Goal: Information Seeking & Learning: Check status

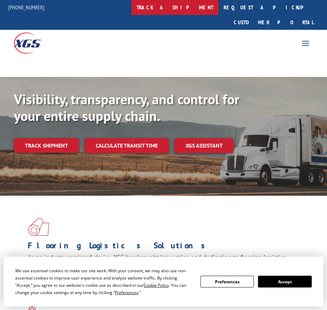
click at [177, 11] on link "track a shipment" at bounding box center [174, 7] width 87 height 15
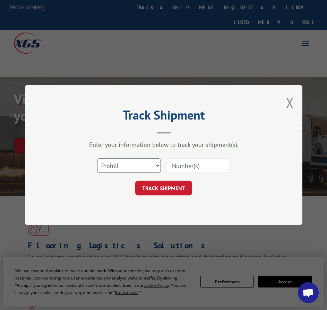
drag, startPoint x: 142, startPoint y: 161, endPoint x: 127, endPoint y: 172, distance: 18.6
click at [142, 161] on select "Select category... Probill BOL PO" at bounding box center [129, 165] width 64 height 15
select select "bol"
click at [97, 158] on select "Select category... Probill BOL PO" at bounding box center [129, 165] width 64 height 15
click at [204, 161] on input at bounding box center [198, 165] width 64 height 15
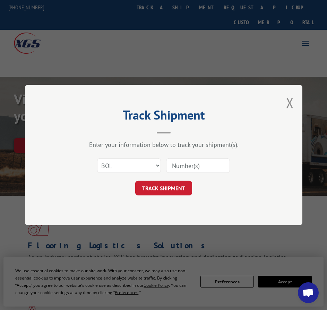
paste input "270498"
type input "270498"
click at [162, 188] on button "TRACK SHIPMENT" at bounding box center [163, 188] width 57 height 15
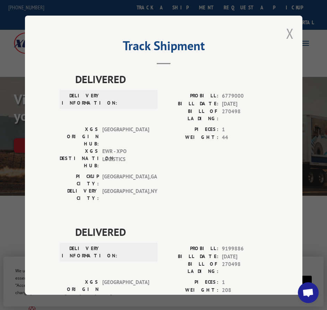
click at [286, 34] on button "Close modal" at bounding box center [290, 33] width 8 height 18
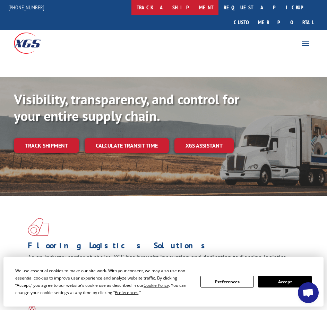
click at [189, 3] on link "track a shipment" at bounding box center [174, 7] width 87 height 15
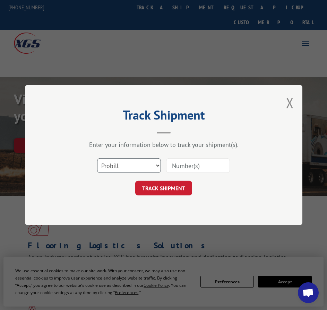
click at [132, 168] on select "Select category... Probill BOL PO" at bounding box center [129, 165] width 64 height 15
select select "bol"
click at [97, 158] on select "Select category... Probill BOL PO" at bounding box center [129, 165] width 64 height 15
click at [194, 164] on input at bounding box center [198, 165] width 64 height 15
type input "39300"
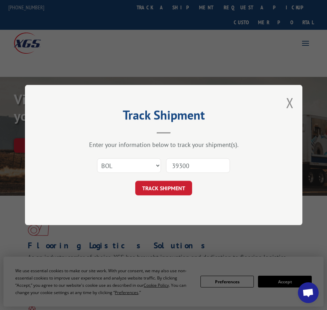
click button "TRACK SHIPMENT" at bounding box center [163, 188] width 57 height 15
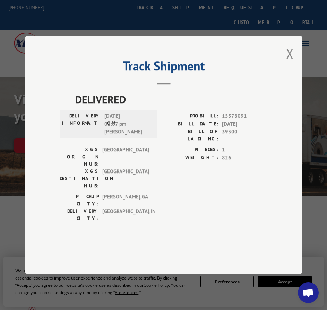
click at [284, 79] on div "Track Shipment DELIVERED DELIVERY INFORMATION: [DATE] 01:07 pm [PERSON_NAME]: 1…" at bounding box center [163, 155] width 277 height 238
click at [287, 63] on button "Close modal" at bounding box center [290, 53] width 8 height 18
